Goal: Information Seeking & Learning: Learn about a topic

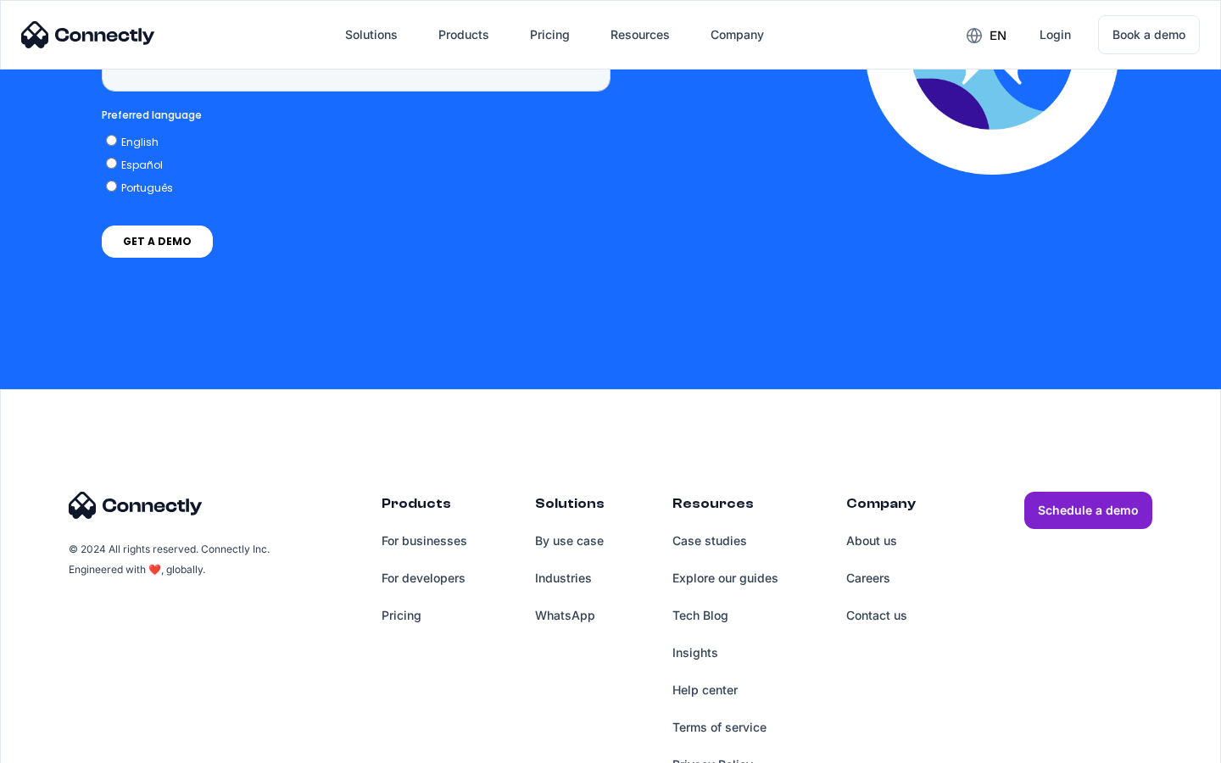
scroll to position [6991, 0]
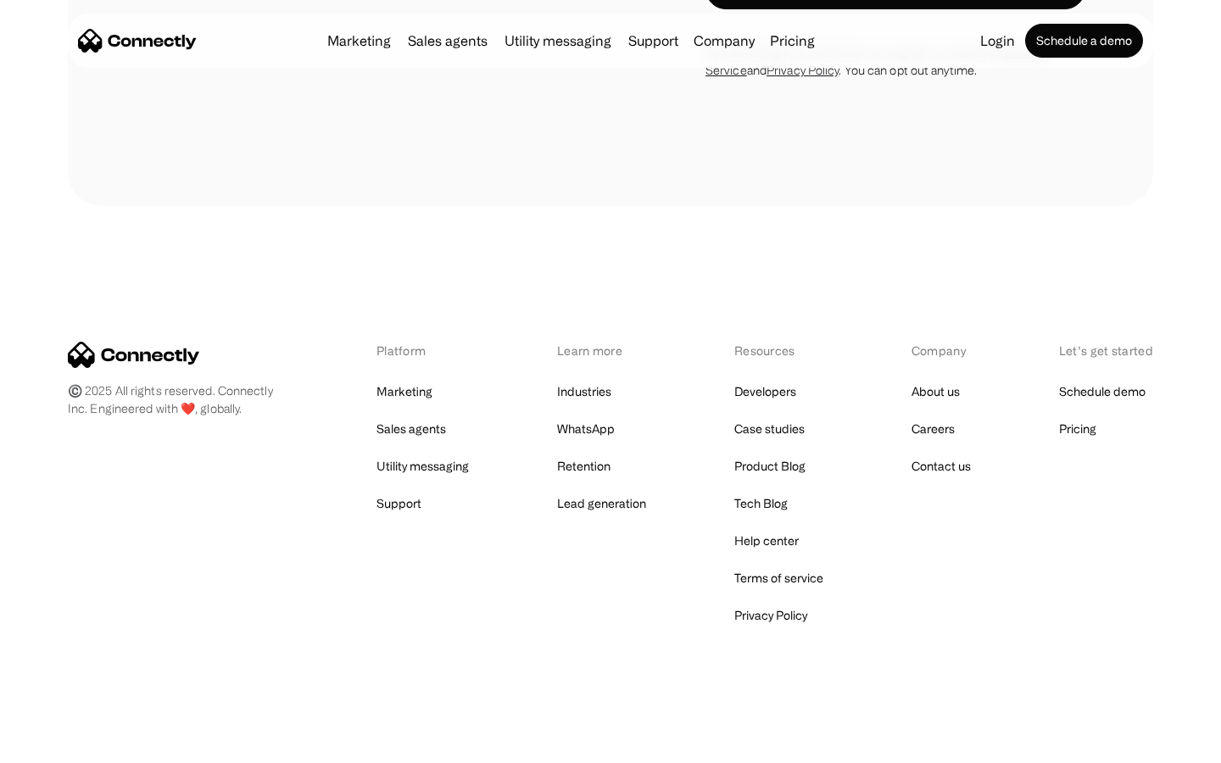
scroll to position [2868, 0]
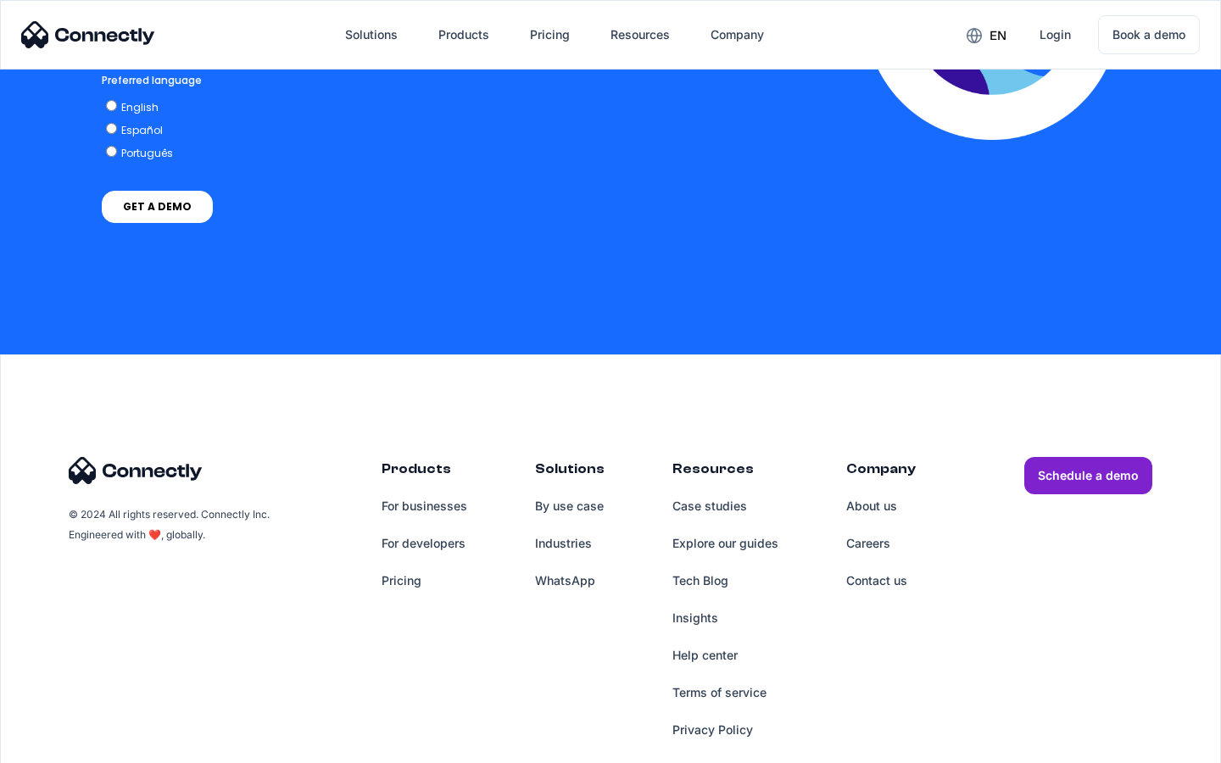
scroll to position [3629, 0]
